Goal: Task Accomplishment & Management: Use online tool/utility

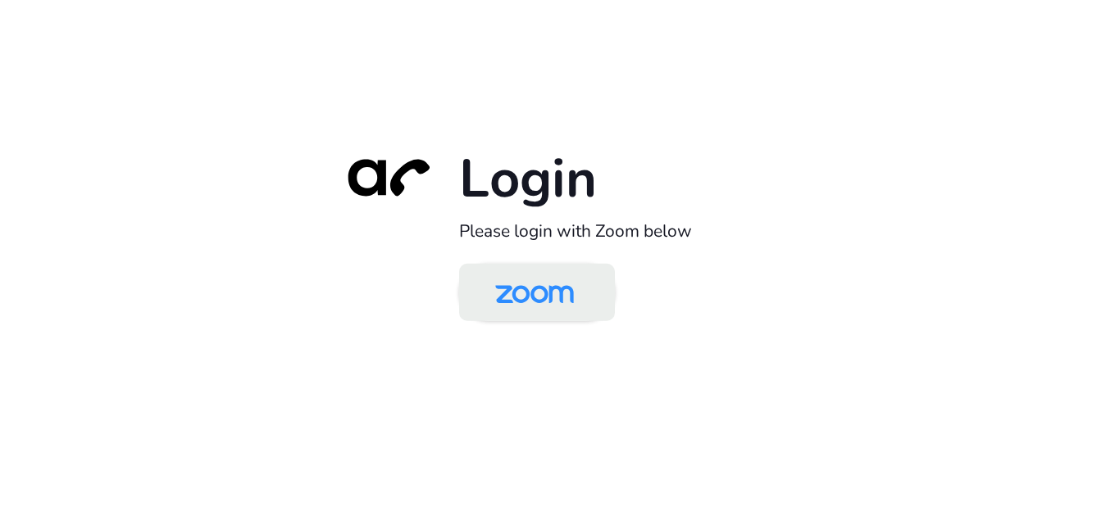
click at [538, 302] on img at bounding box center [534, 293] width 113 height 53
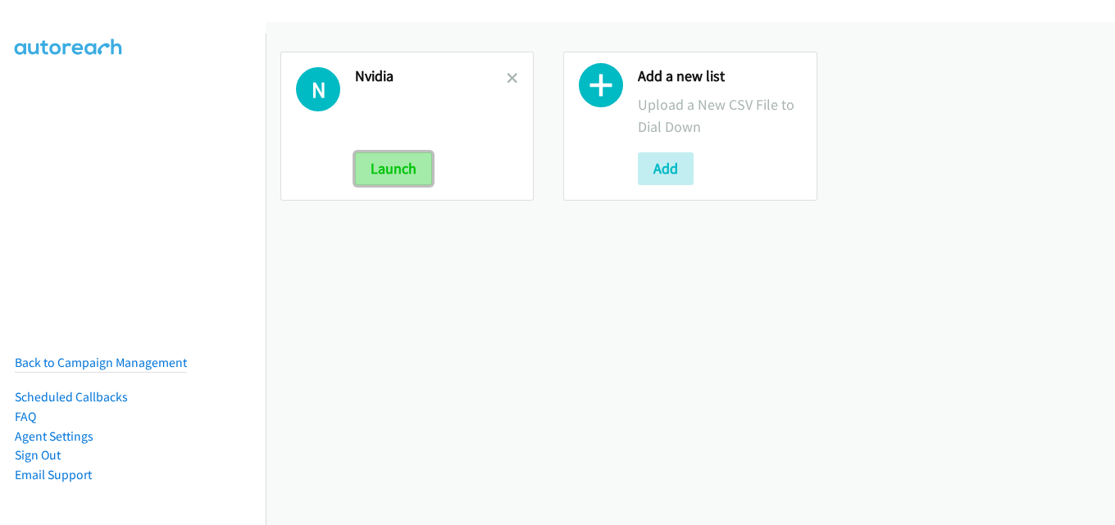
click at [390, 157] on button "Launch" at bounding box center [393, 168] width 77 height 33
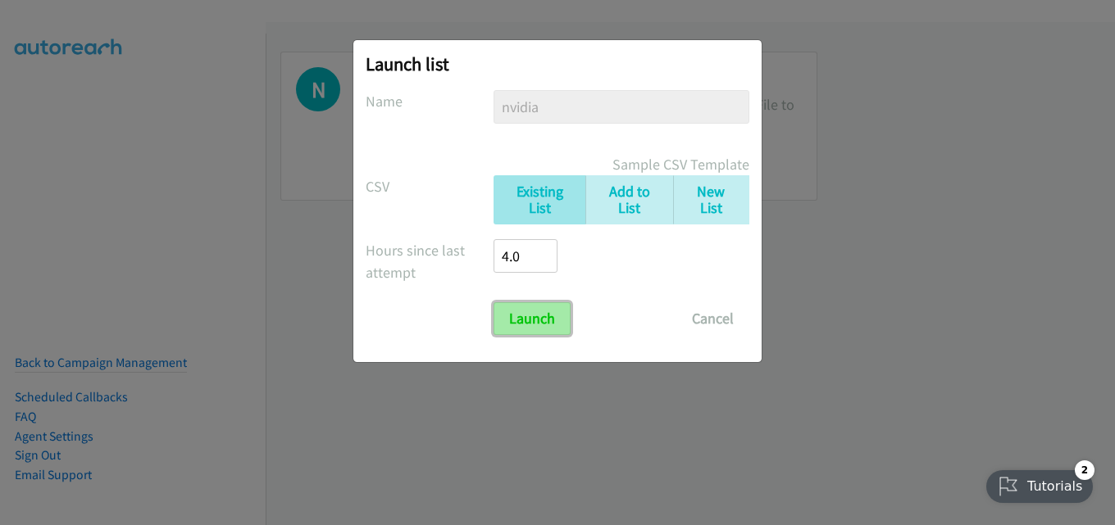
click at [535, 323] on input "Launch" at bounding box center [531, 318] width 77 height 33
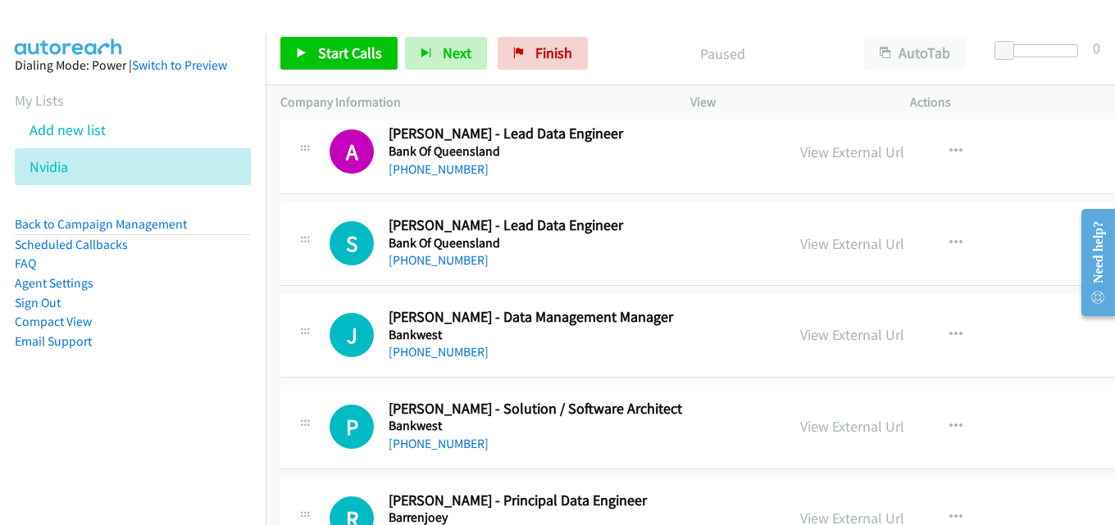
scroll to position [3524, 0]
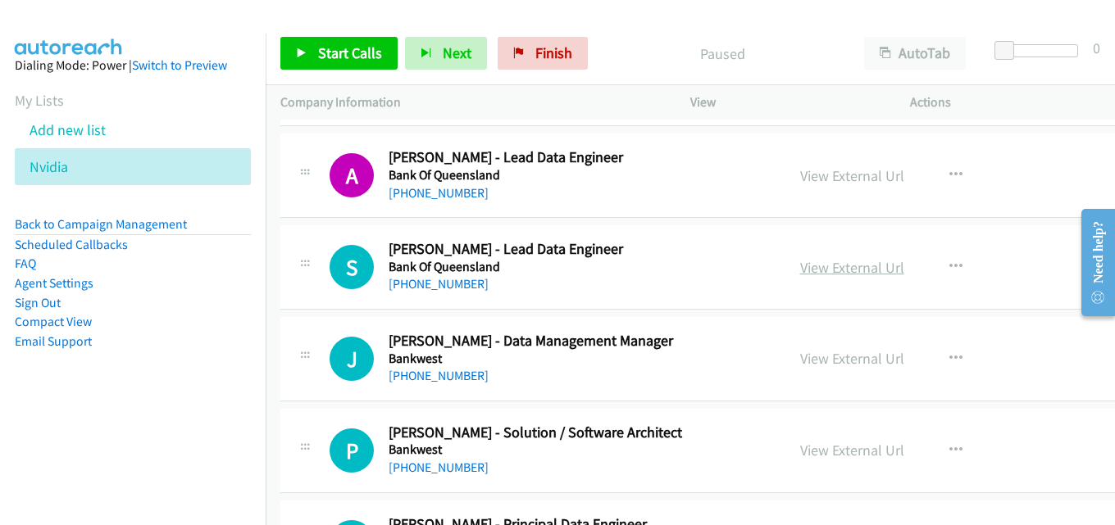
click at [829, 262] on link "View External Url" at bounding box center [852, 267] width 104 height 19
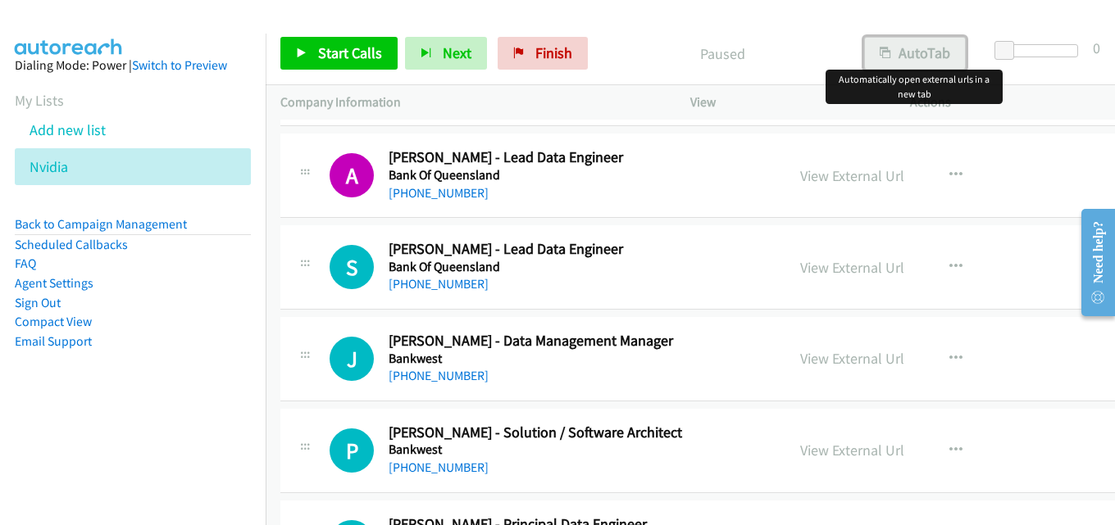
click at [888, 52] on icon "button" at bounding box center [884, 53] width 11 height 11
click at [347, 57] on span "Start Calls" at bounding box center [350, 52] width 64 height 19
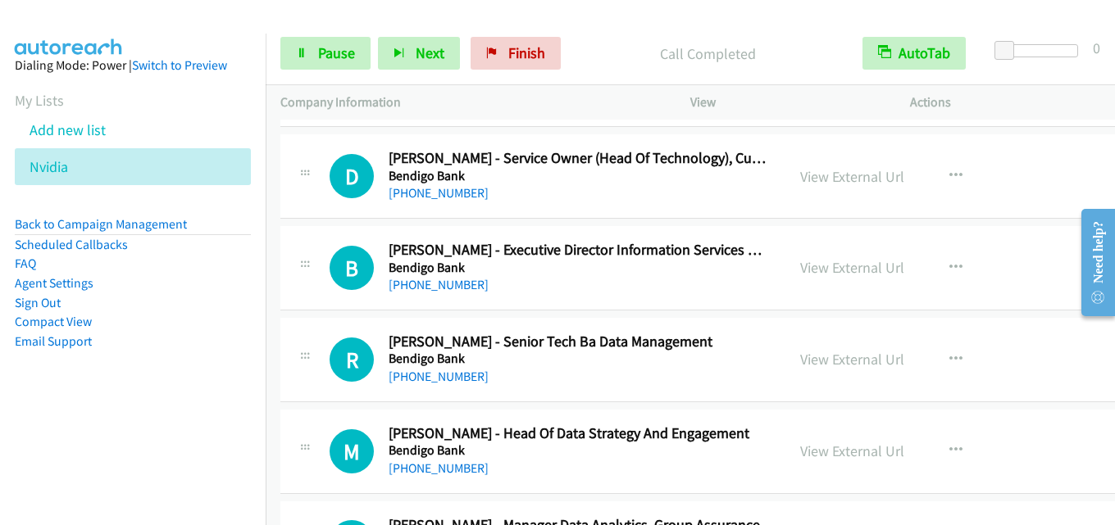
scroll to position [4098, 0]
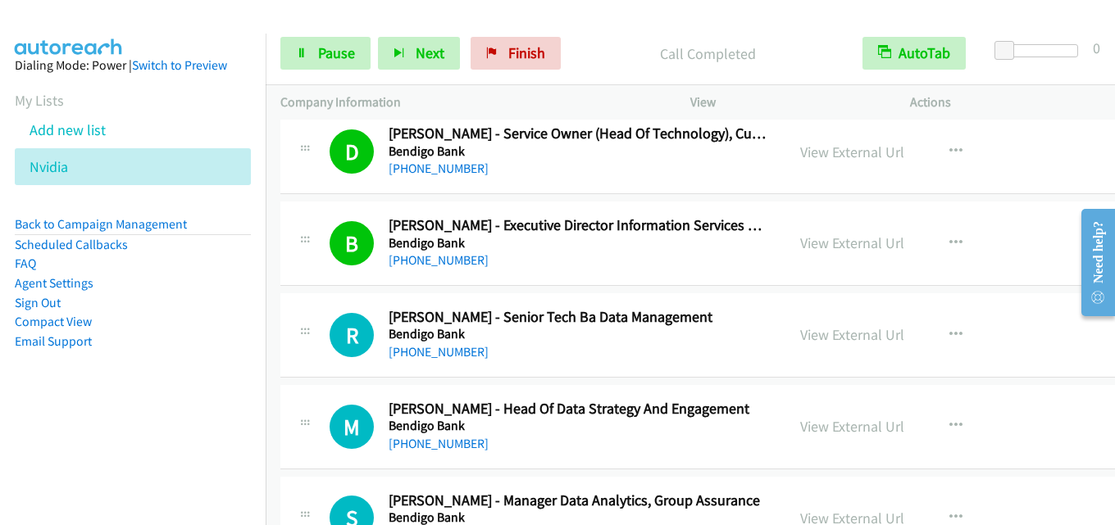
click at [334, 71] on div "Start Calls Pause Next Finish Call Completed AutoTab AutoTab 0" at bounding box center [690, 53] width 849 height 63
click at [334, 66] on link "Pause" at bounding box center [325, 53] width 90 height 33
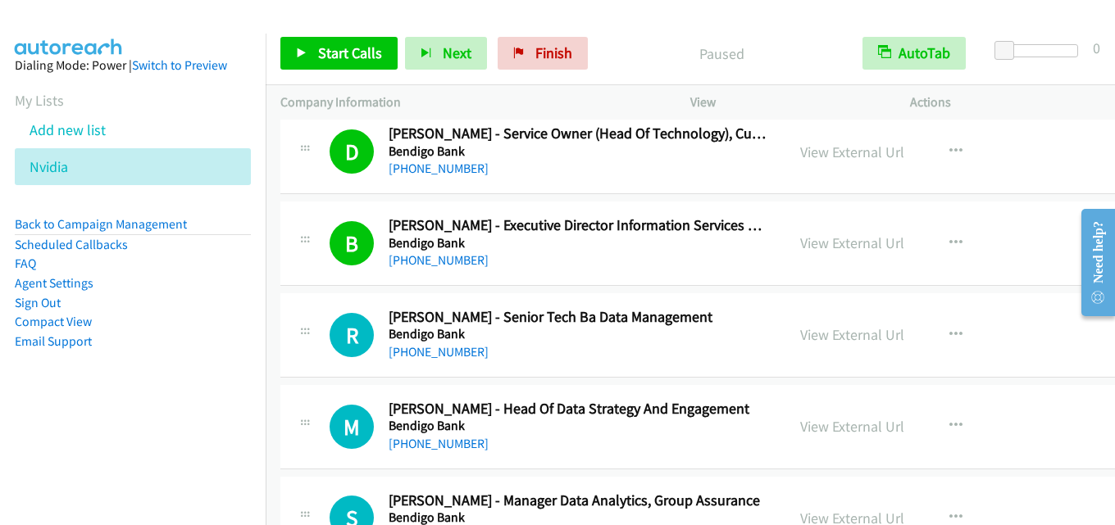
scroll to position [4180, 0]
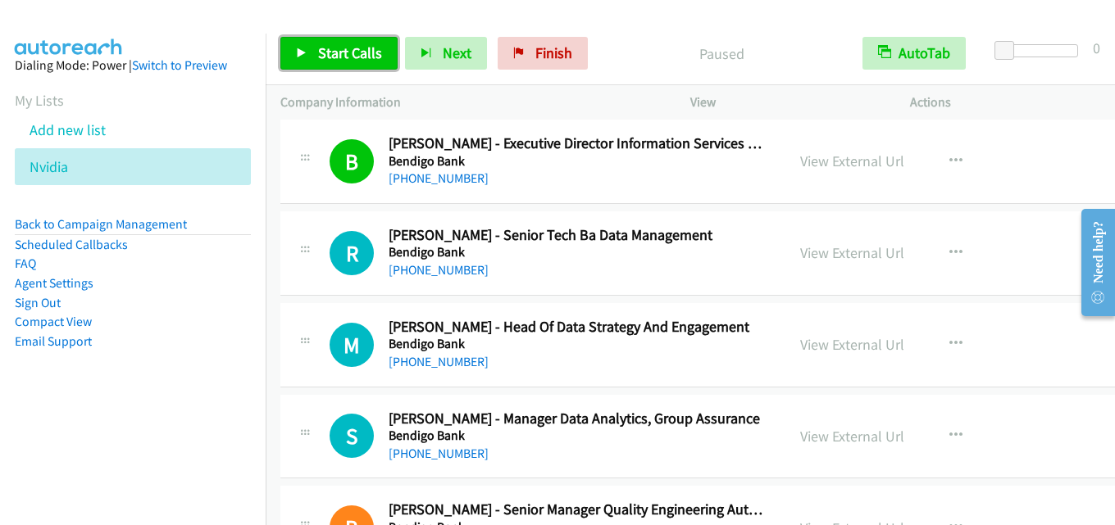
click at [354, 54] on span "Start Calls" at bounding box center [350, 52] width 64 height 19
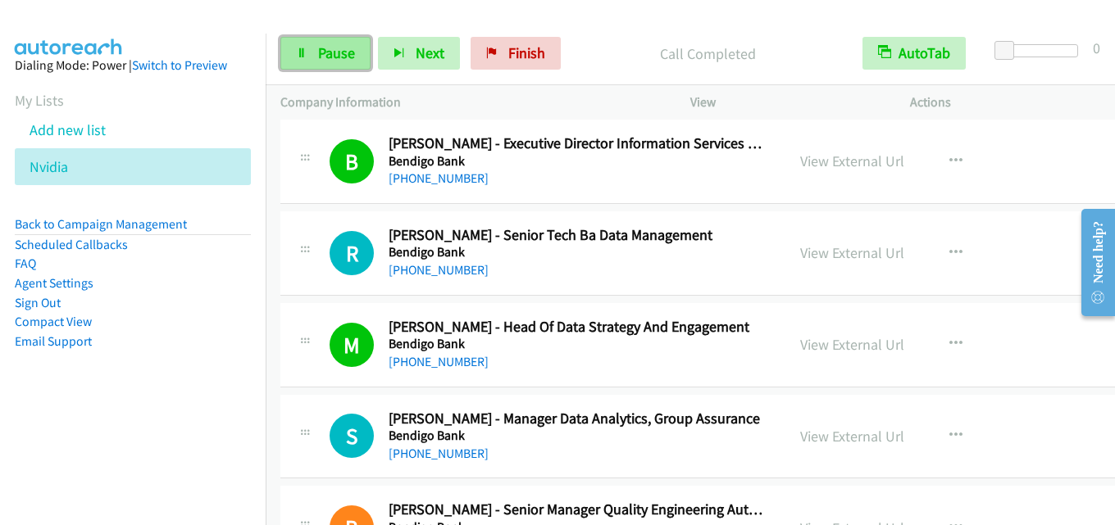
click at [323, 52] on span "Pause" at bounding box center [336, 52] width 37 height 19
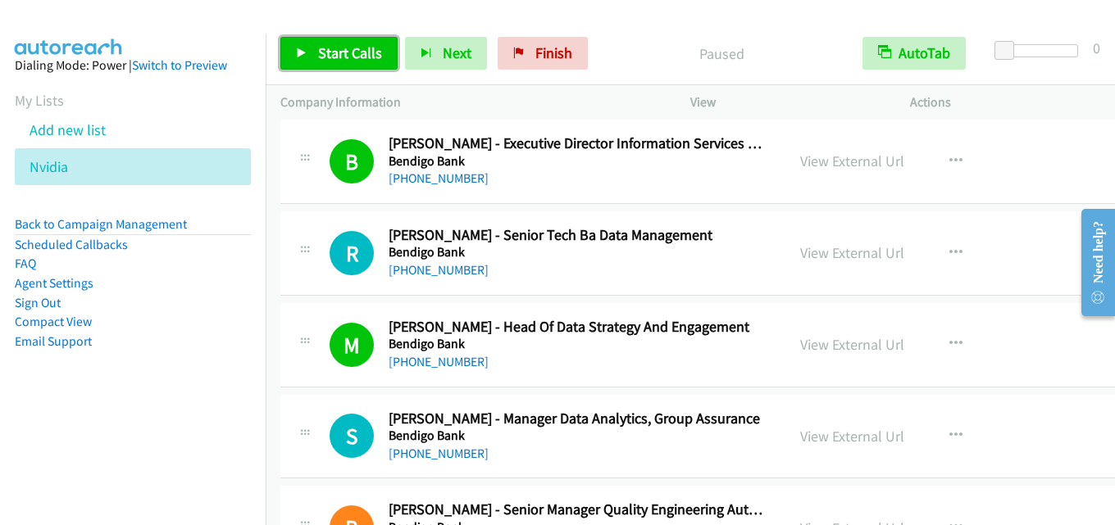
click at [334, 52] on span "Start Calls" at bounding box center [350, 52] width 64 height 19
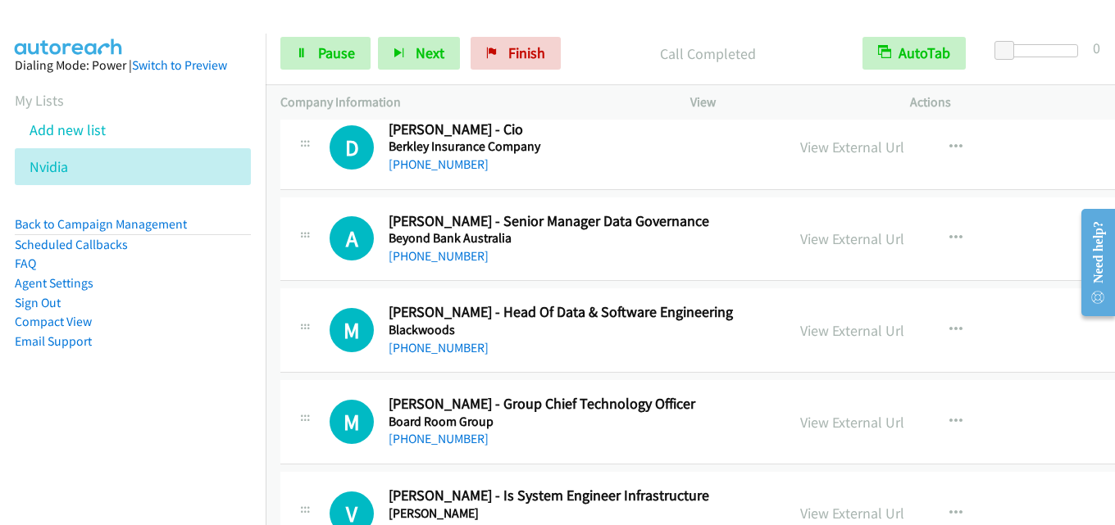
scroll to position [4754, 0]
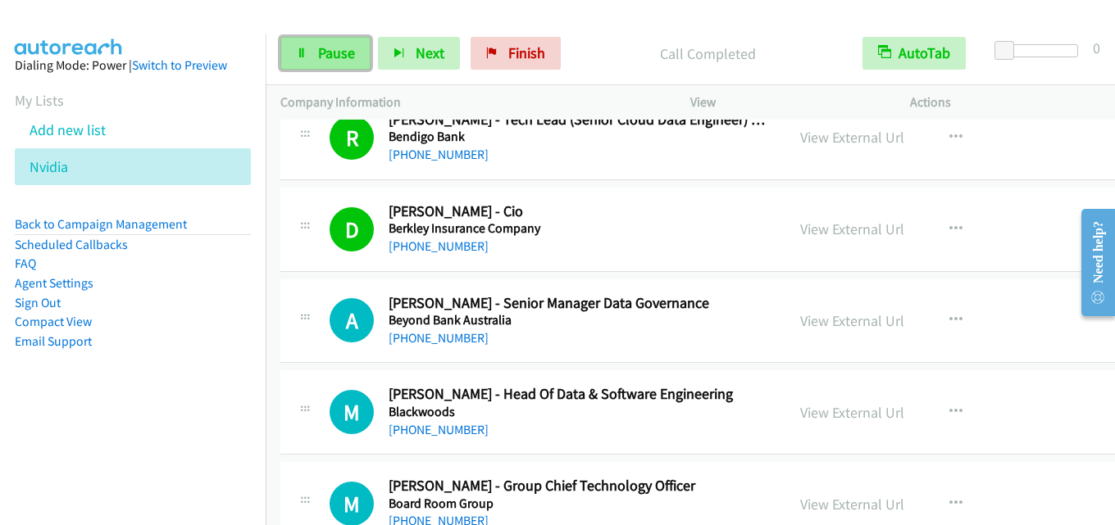
click at [329, 42] on link "Pause" at bounding box center [325, 53] width 90 height 33
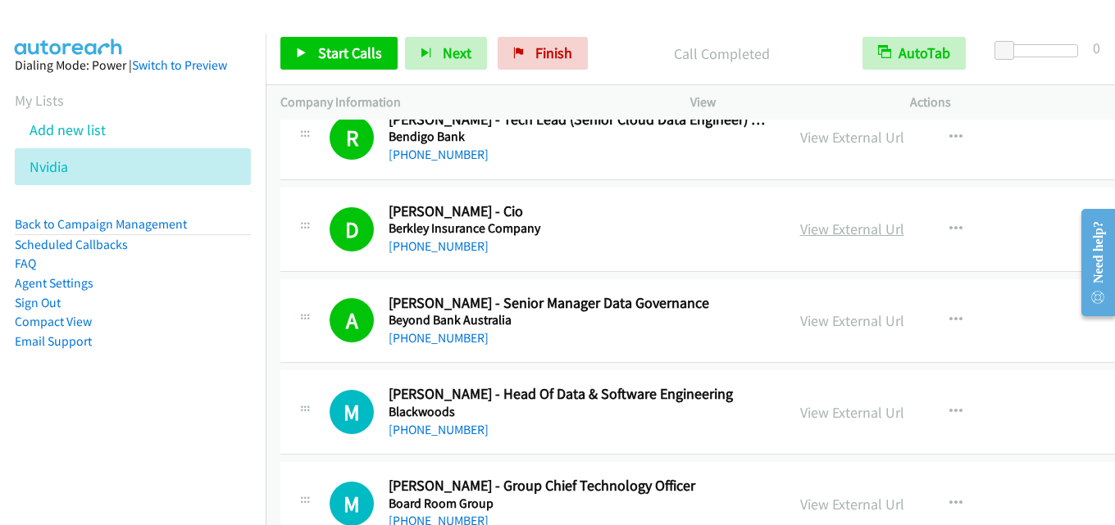
click at [828, 233] on link "View External Url" at bounding box center [852, 229] width 104 height 19
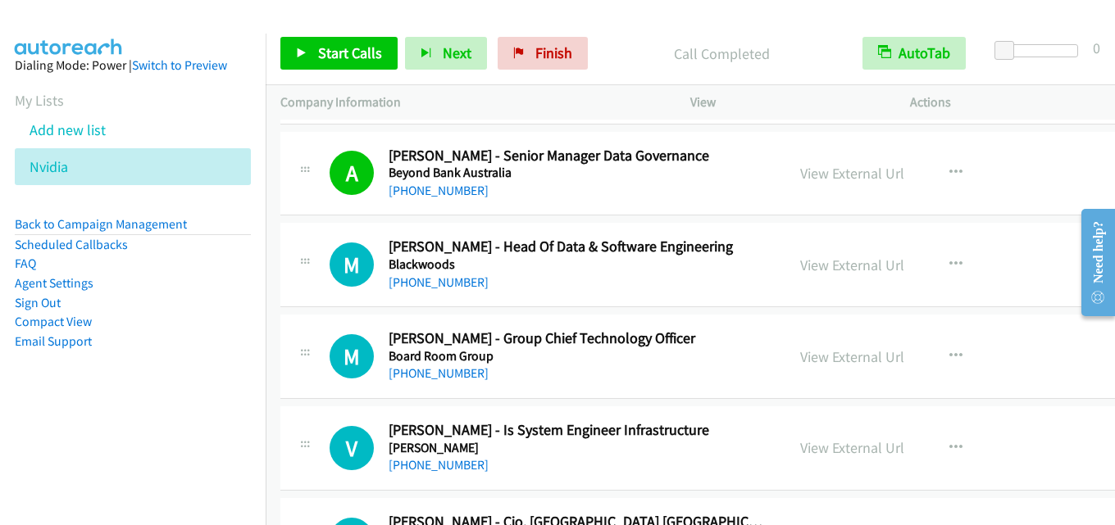
scroll to position [4918, 0]
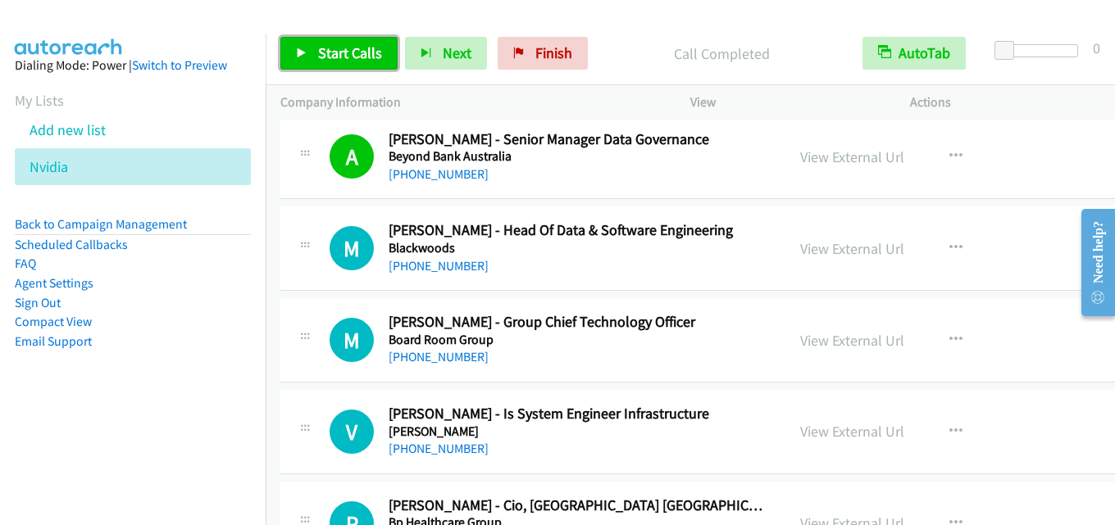
click at [359, 57] on span "Start Calls" at bounding box center [350, 52] width 64 height 19
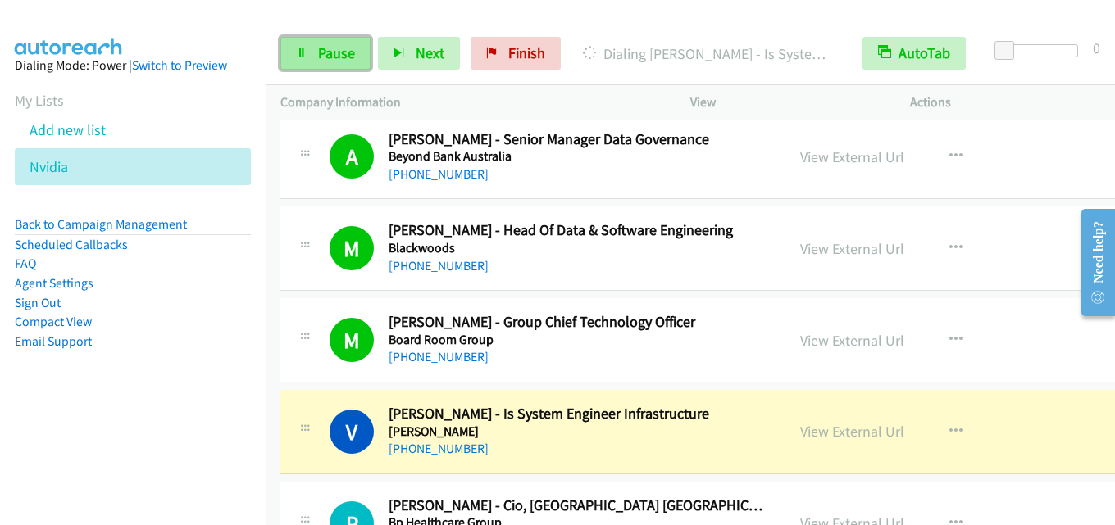
click at [320, 52] on span "Pause" at bounding box center [336, 52] width 37 height 19
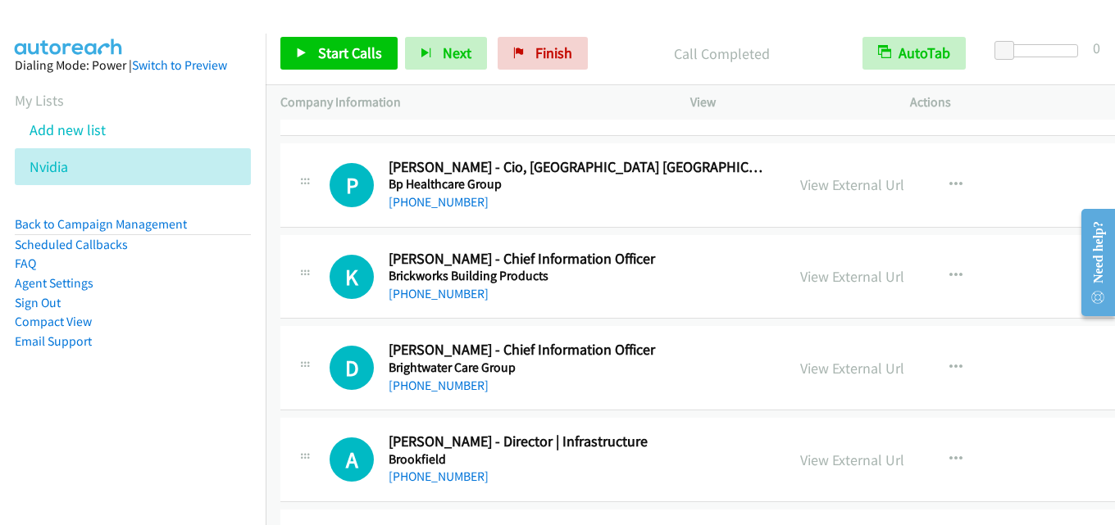
scroll to position [5245, 0]
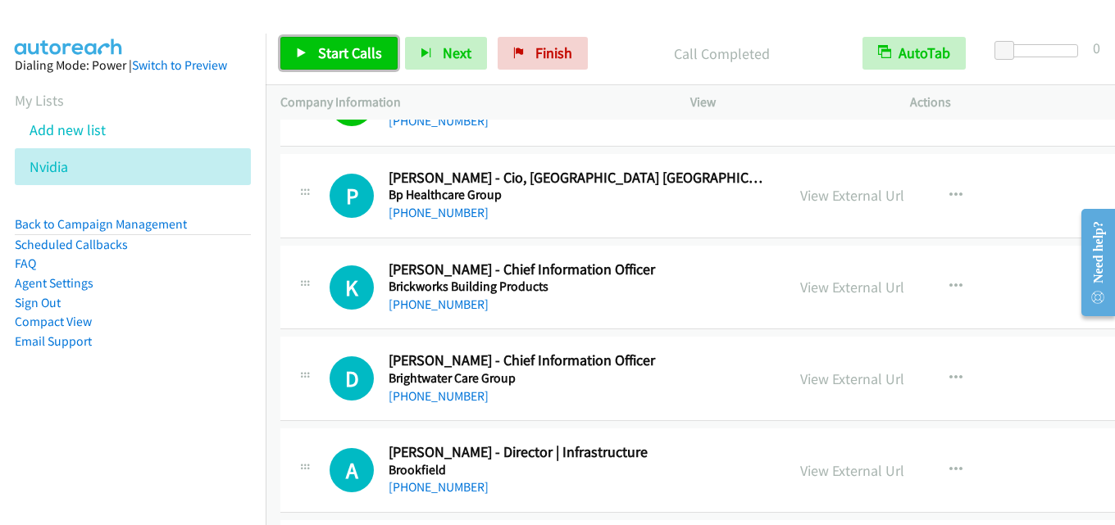
click at [360, 57] on span "Start Calls" at bounding box center [350, 52] width 64 height 19
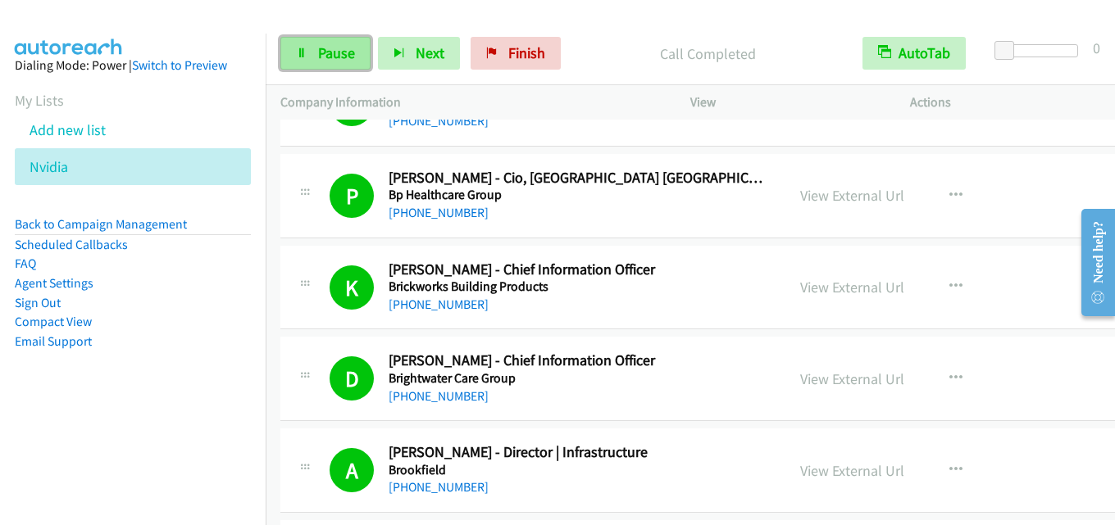
click at [338, 52] on span "Pause" at bounding box center [336, 52] width 37 height 19
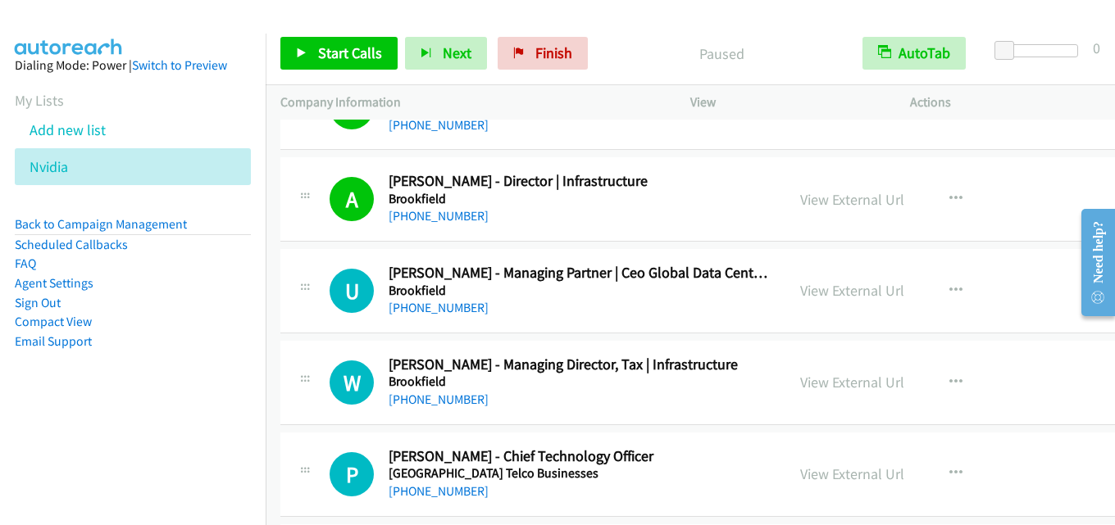
scroll to position [5491, 0]
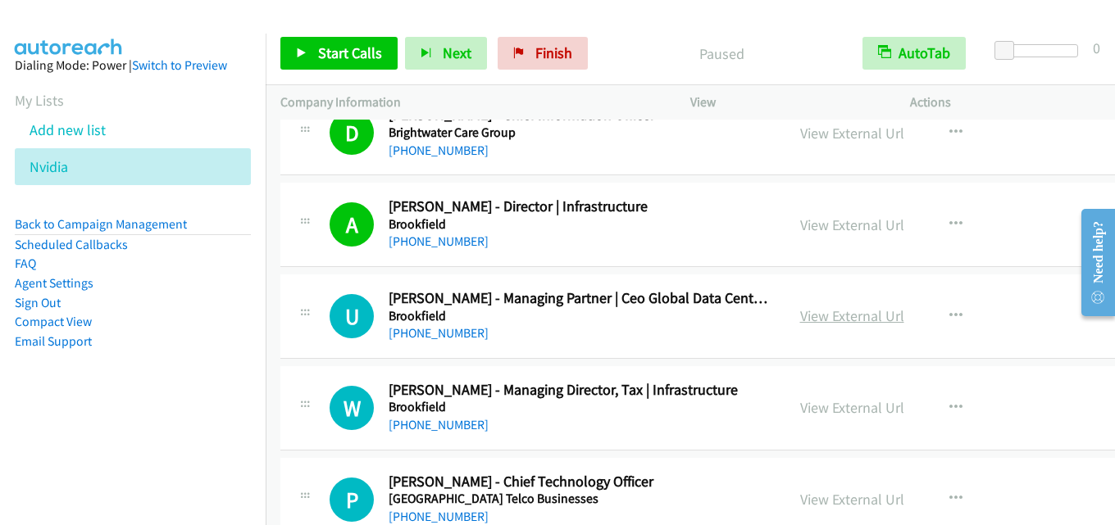
click at [801, 308] on link "View External Url" at bounding box center [852, 316] width 104 height 19
click at [364, 56] on span "Start Calls" at bounding box center [350, 52] width 64 height 19
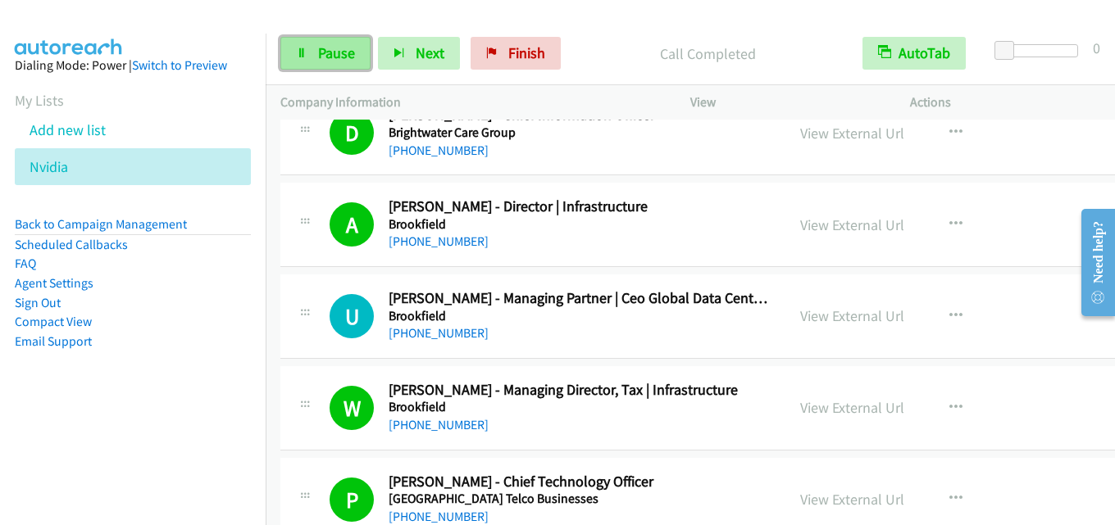
click at [316, 56] on link "Pause" at bounding box center [325, 53] width 90 height 33
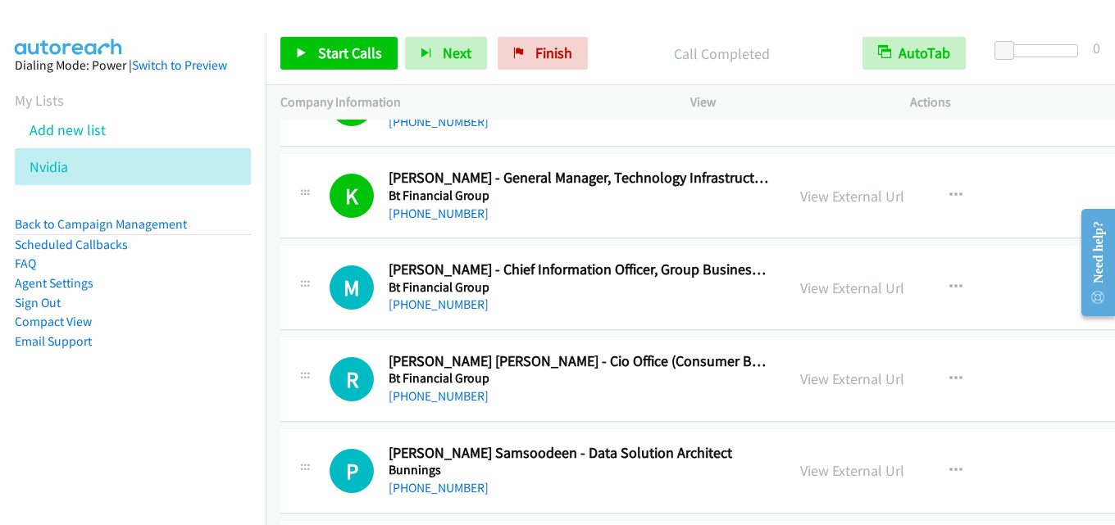
scroll to position [5983, 0]
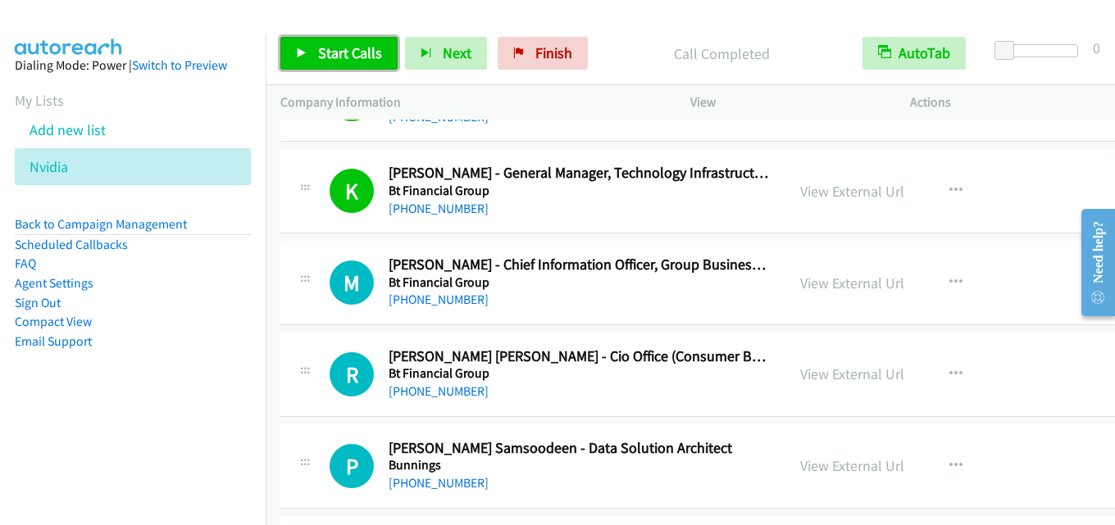
click at [363, 53] on span "Start Calls" at bounding box center [350, 52] width 64 height 19
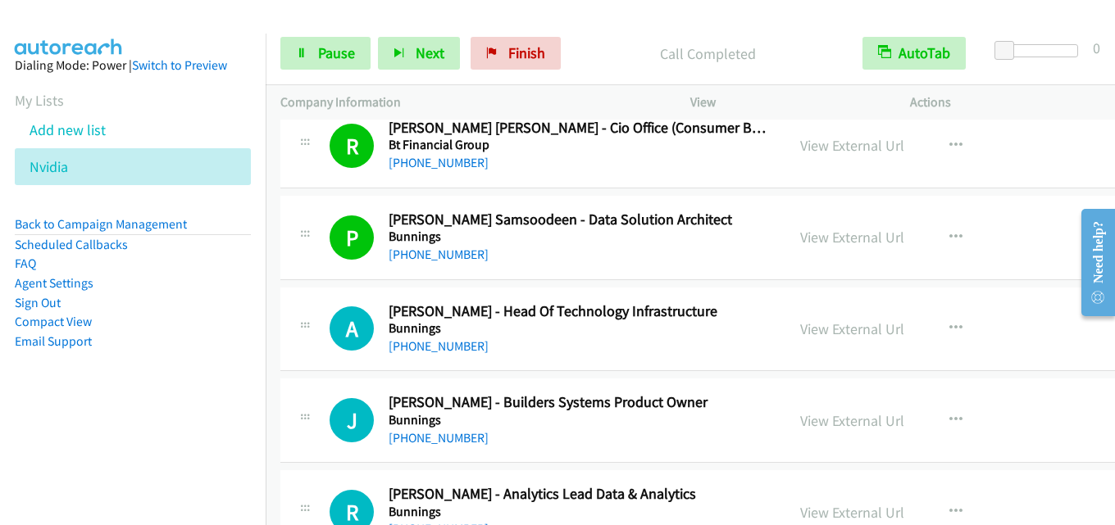
scroll to position [6229, 0]
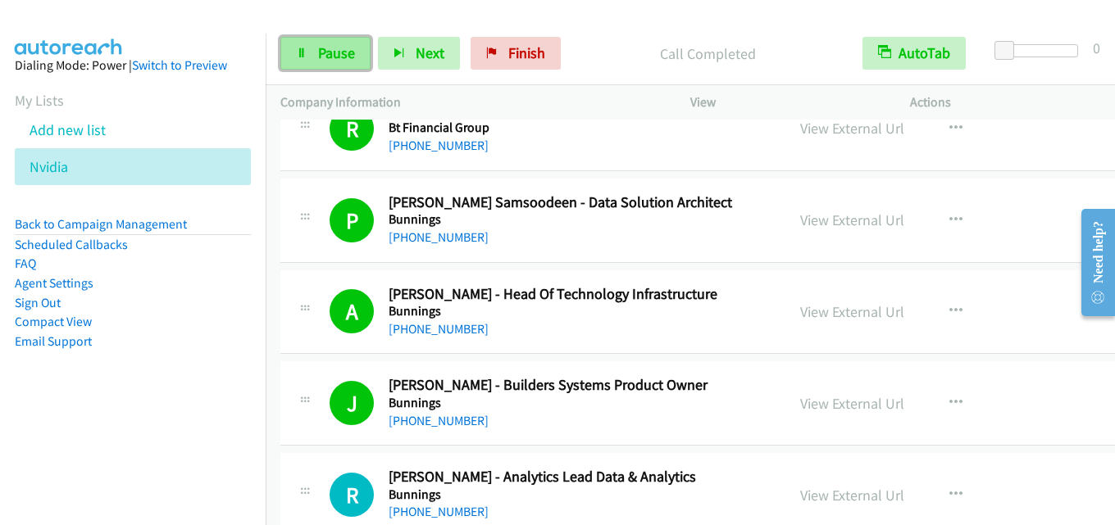
click at [335, 46] on span "Pause" at bounding box center [336, 52] width 37 height 19
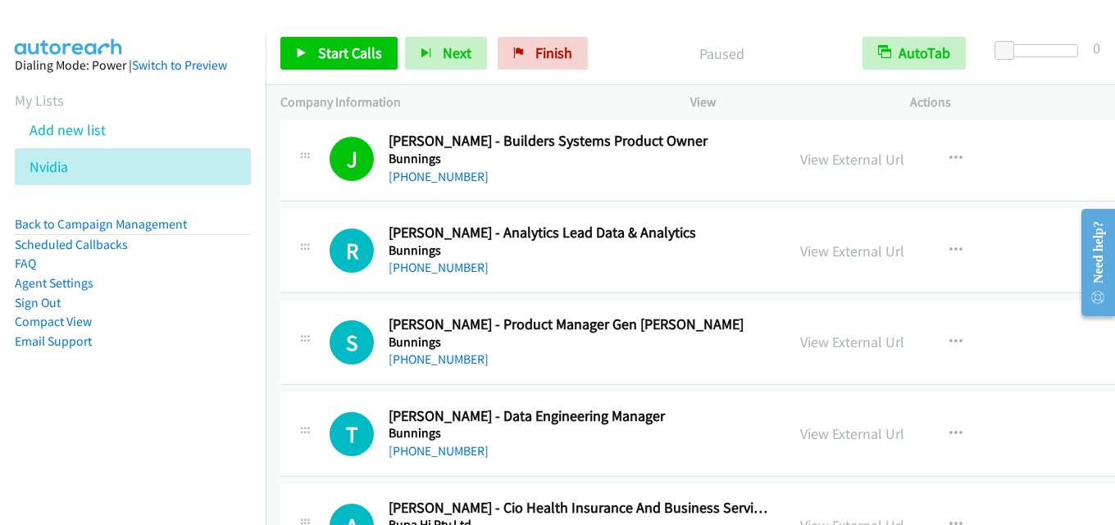
scroll to position [6557, 0]
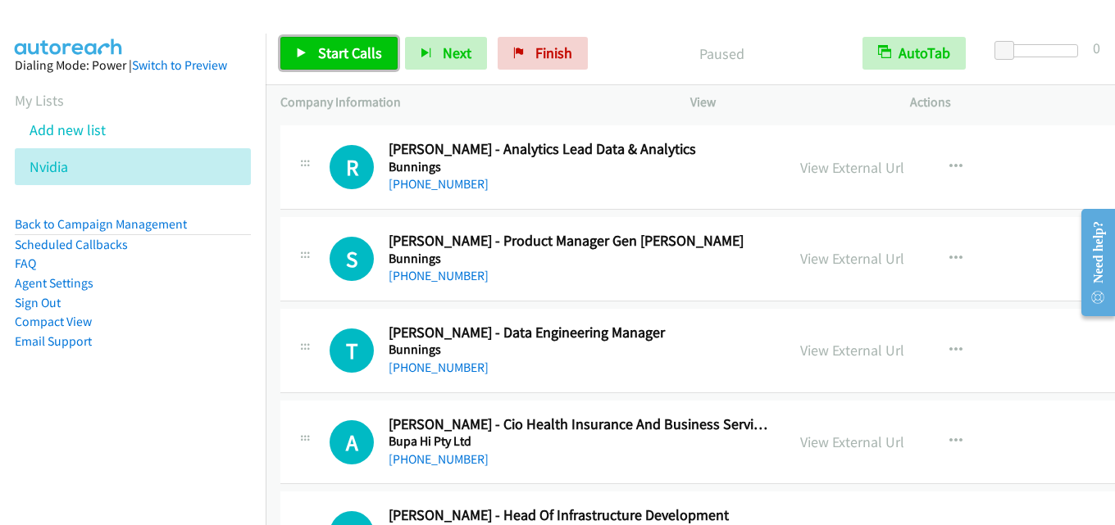
click at [352, 44] on span "Start Calls" at bounding box center [350, 52] width 64 height 19
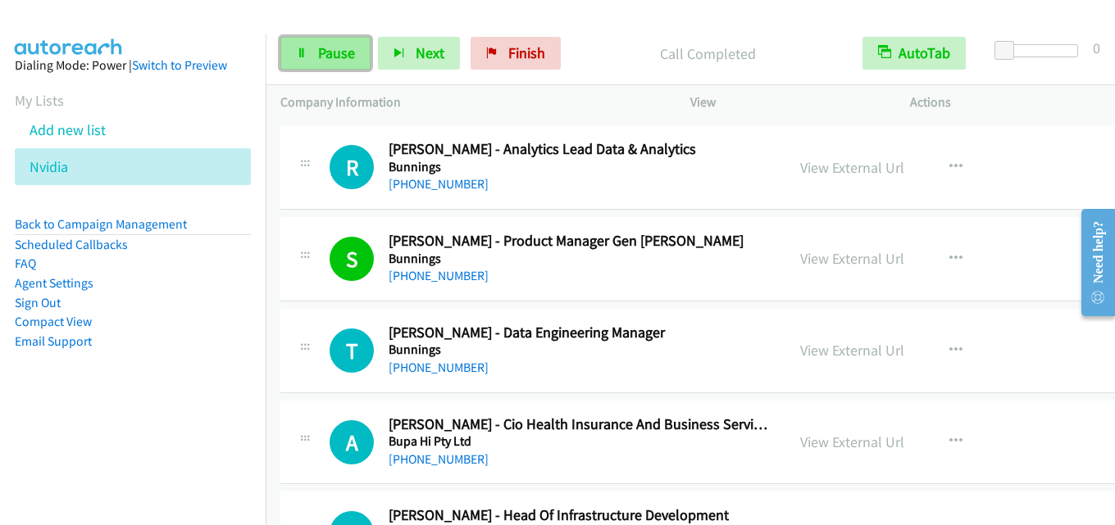
click at [342, 56] on span "Pause" at bounding box center [336, 52] width 37 height 19
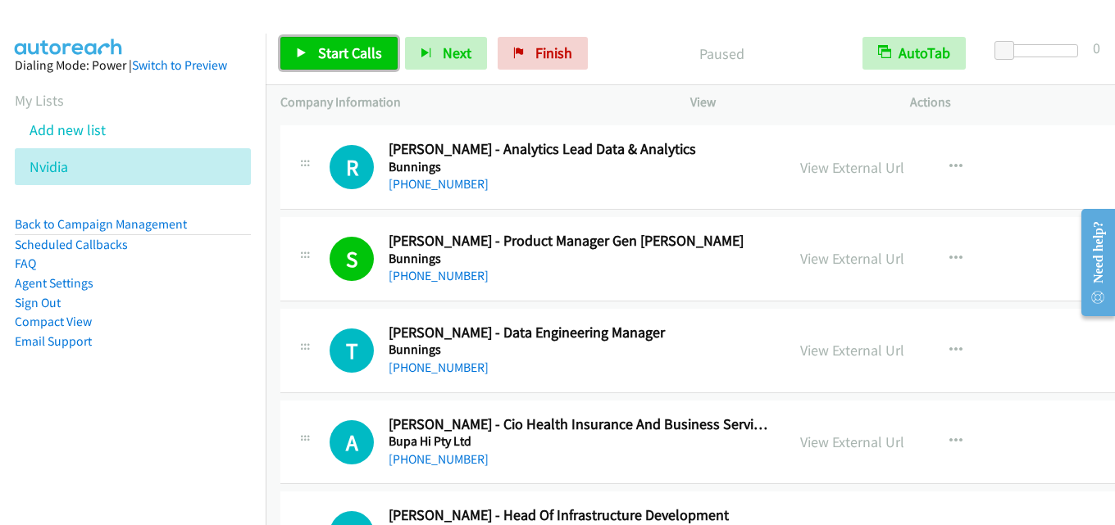
drag, startPoint x: 345, startPoint y: 44, endPoint x: 420, endPoint y: 8, distance: 82.8
click at [344, 46] on span "Start Calls" at bounding box center [350, 52] width 64 height 19
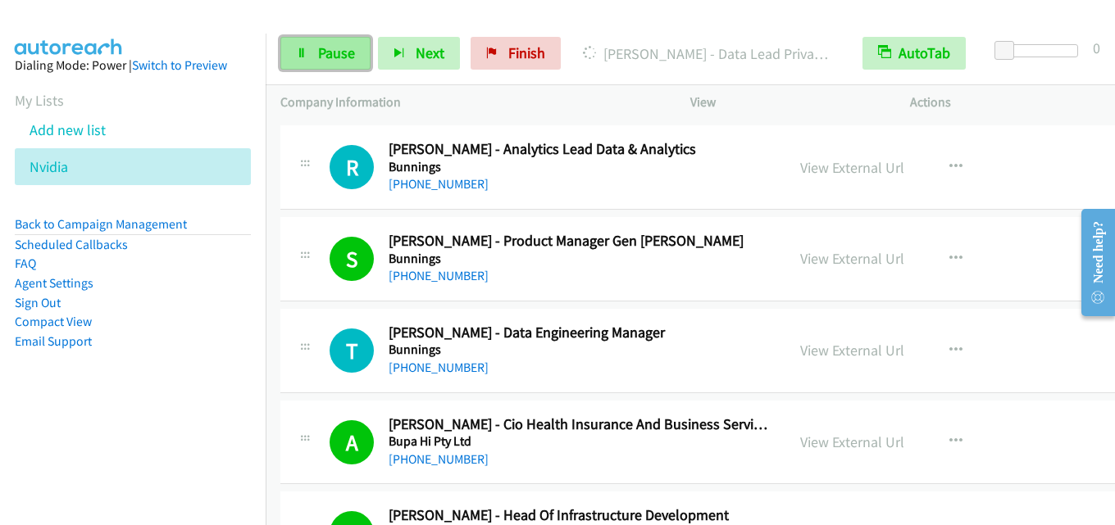
click at [338, 52] on span "Pause" at bounding box center [336, 52] width 37 height 19
